Goal: Task Accomplishment & Management: Use online tool/utility

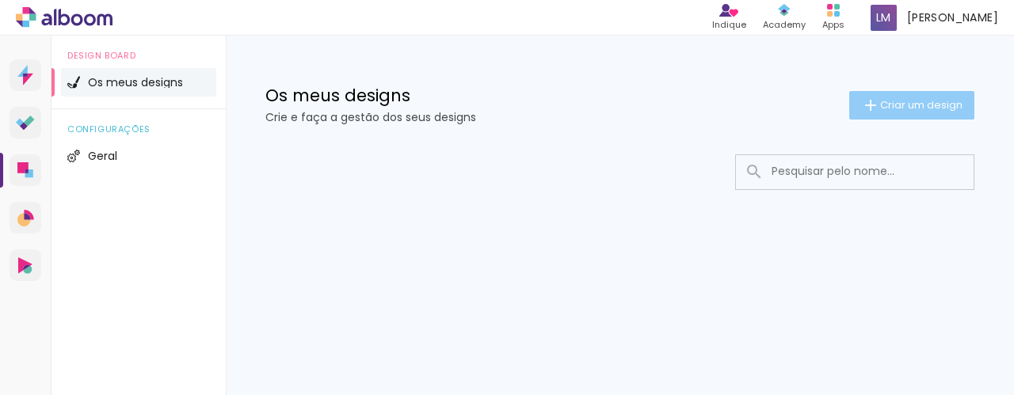
click at [930, 105] on span "Criar um design" at bounding box center [921, 105] width 82 height 10
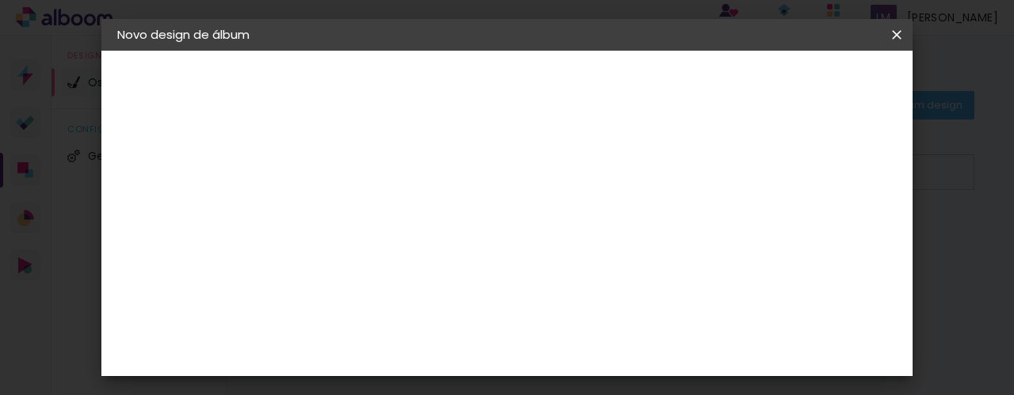
click at [0, 0] on div at bounding box center [0, 0] width 0 height 0
type input "Senhora [PERSON_NAME]"
type paper-input "Senhora [PERSON_NAME]"
click at [387, 107] on p "Dê um título ao seu álbum." at bounding box center [392, 112] width 122 height 25
click at [0, 0] on slot "Avançar" at bounding box center [0, 0] width 0 height 0
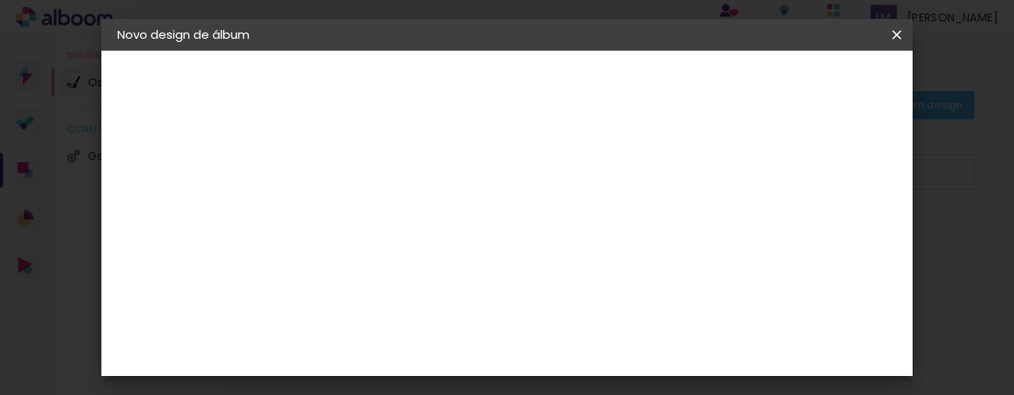
click at [597, 84] on div "Voltar Avançar" at bounding box center [519, 84] width 158 height 27
click at [428, 252] on iron-icon at bounding box center [421, 253] width 13 height 13
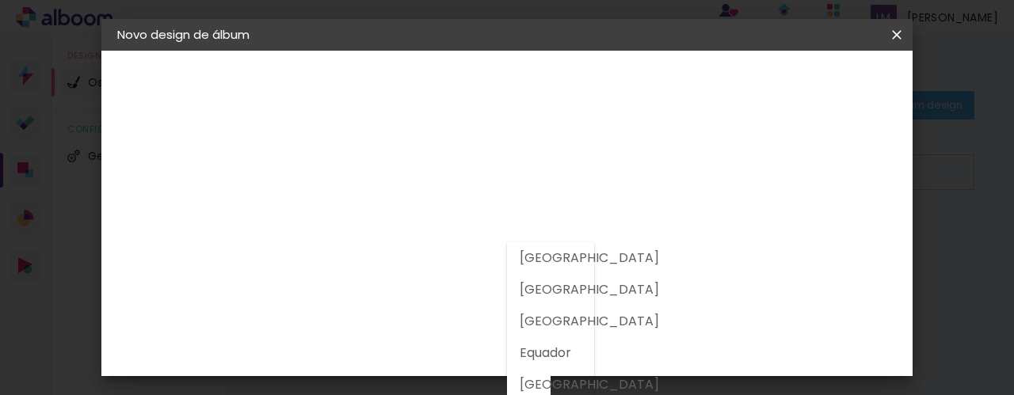
click at [586, 253] on div at bounding box center [551, 318] width 88 height 153
click at [583, 251] on div at bounding box center [551, 318] width 88 height 153
click at [556, 290] on div at bounding box center [551, 318] width 88 height 153
click at [0, 0] on slot "[GEOGRAPHIC_DATA]" at bounding box center [0, 0] width 0 height 0
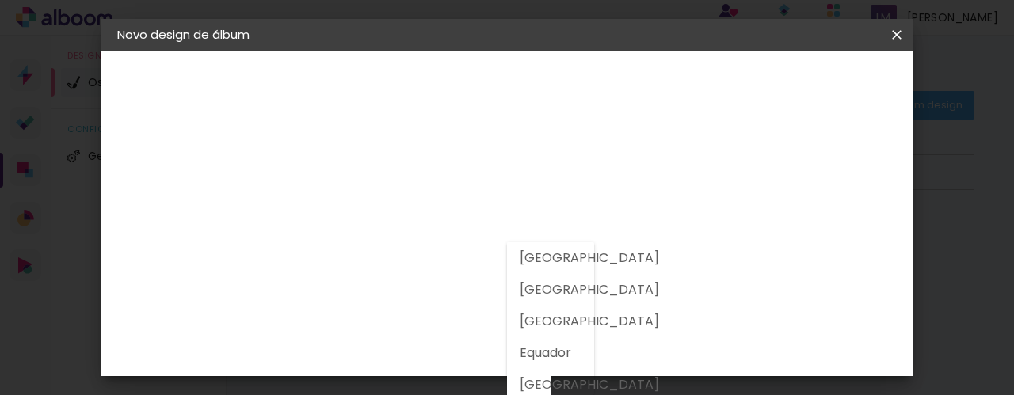
type input "[GEOGRAPHIC_DATA]"
click at [556, 384] on iron-overlay-backdrop at bounding box center [507, 197] width 1014 height 395
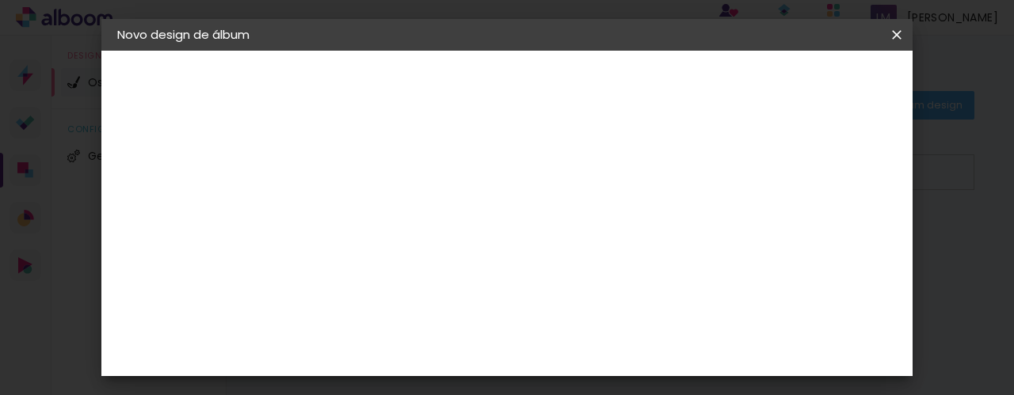
click at [0, 0] on iron-icon at bounding box center [0, 0] width 0 height 0
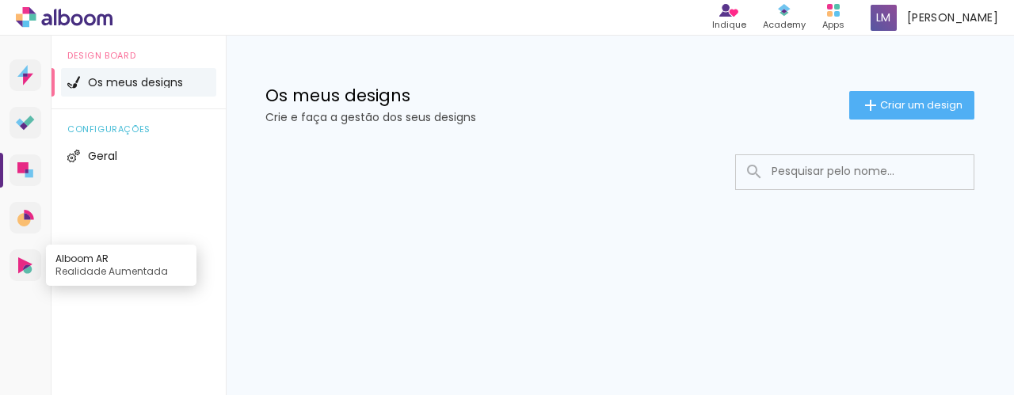
click at [21, 259] on icon at bounding box center [25, 266] width 14 height 17
